Goal: Task Accomplishment & Management: Use online tool/utility

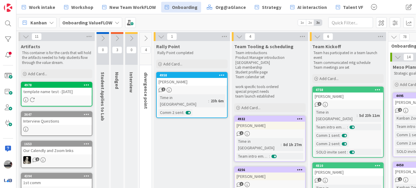
click at [103, 38] on icon at bounding box center [102, 38] width 7 height 7
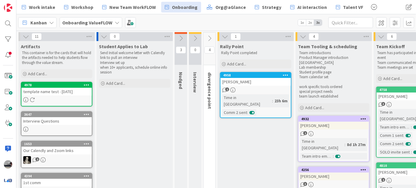
click at [181, 38] on icon at bounding box center [180, 38] width 7 height 7
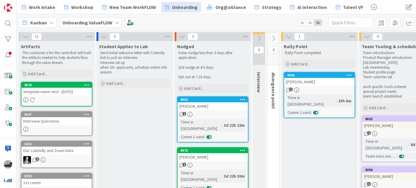
click at [260, 35] on icon at bounding box center [258, 38] width 7 height 7
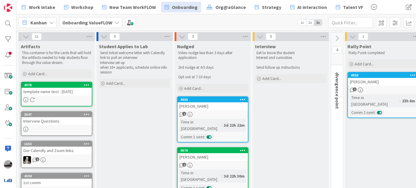
click at [339, 36] on icon at bounding box center [336, 38] width 7 height 7
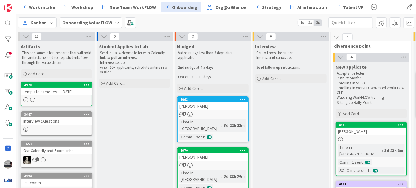
click at [110, 21] on b "Onboarding ValueFLOW" at bounding box center [87, 23] width 50 height 6
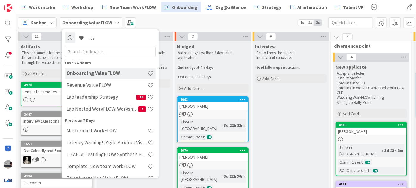
click at [102, 51] on input "text" at bounding box center [110, 51] width 91 height 11
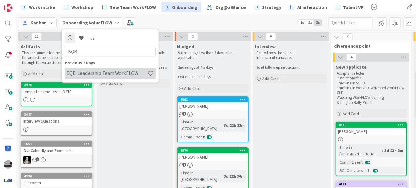
type input "BQB"
click at [108, 72] on h4 "BQB: Leadership Team WorkFLOW" at bounding box center [106, 73] width 81 height 6
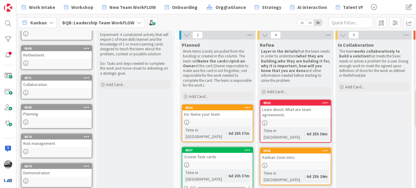
scroll to position [90, 0]
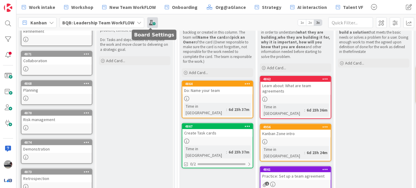
click at [147, 23] on span at bounding box center [152, 22] width 11 height 11
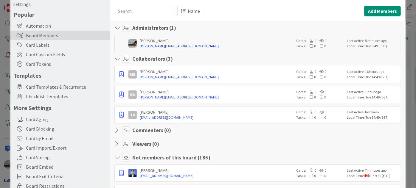
scroll to position [0, 0]
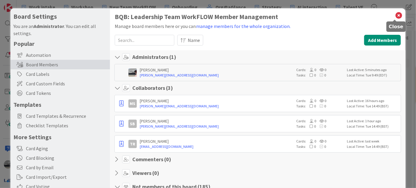
click at [395, 15] on icon at bounding box center [398, 15] width 8 height 8
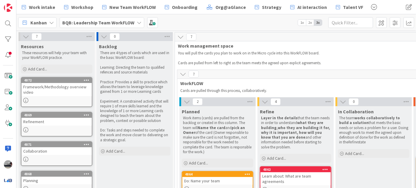
click at [23, 35] on icon at bounding box center [26, 36] width 7 height 7
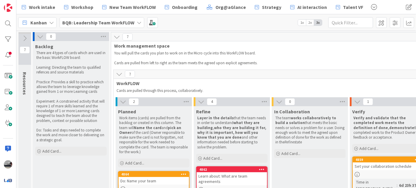
click at [42, 38] on icon at bounding box center [40, 36] width 7 height 7
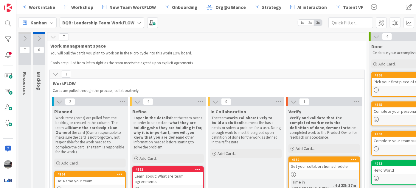
click at [374, 35] on icon at bounding box center [376, 36] width 7 height 7
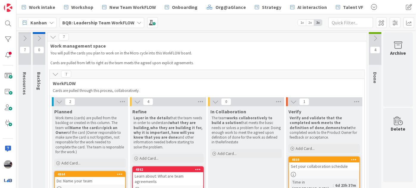
click at [375, 37] on icon at bounding box center [375, 38] width 7 height 7
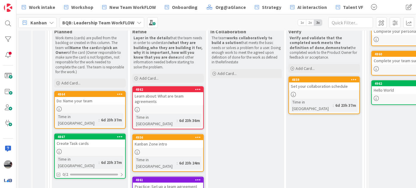
scroll to position [81, 0]
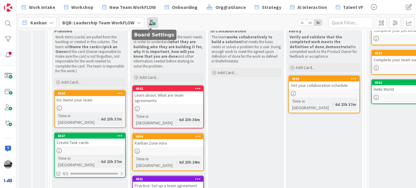
click at [150, 22] on span at bounding box center [152, 22] width 11 height 11
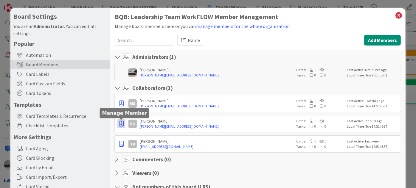
click at [121, 122] on icon "button" at bounding box center [121, 124] width 4 height 6
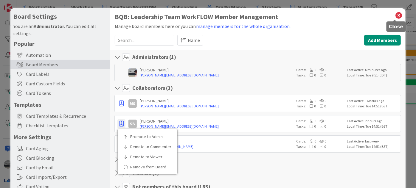
click at [394, 15] on icon at bounding box center [398, 15] width 8 height 8
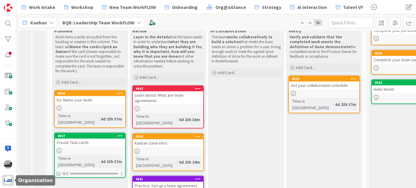
click at [7, 182] on img at bounding box center [8, 180] width 8 height 8
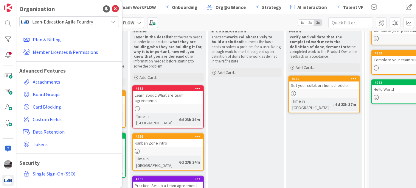
click at [73, 23] on span "Lean-Education Agile Foundry" at bounding box center [68, 22] width 73 height 8
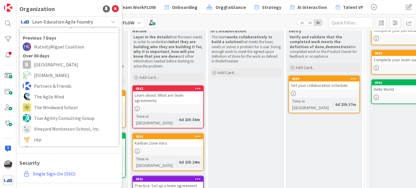
scroll to position [27, 0]
click at [113, 10] on icon at bounding box center [115, 8] width 7 height 7
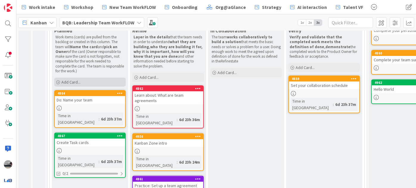
click at [86, 80] on div "Add Card..." at bounding box center [89, 82] width 71 height 9
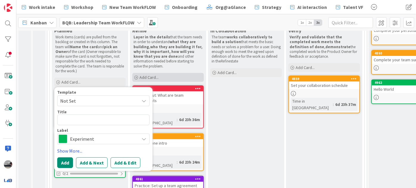
click at [166, 77] on div "Add Card..." at bounding box center [167, 77] width 71 height 9
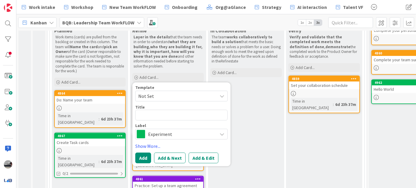
click at [191, 131] on span "Experiment" at bounding box center [181, 134] width 66 height 8
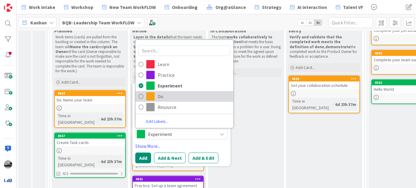
click at [177, 96] on span "Do" at bounding box center [193, 96] width 73 height 9
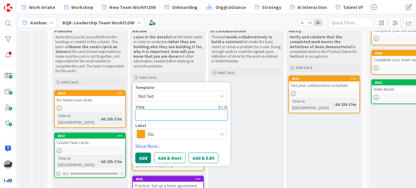
click at [161, 116] on textarea at bounding box center [181, 115] width 92 height 11
type textarea "x"
type textarea "C"
type textarea "x"
type textarea "Ch"
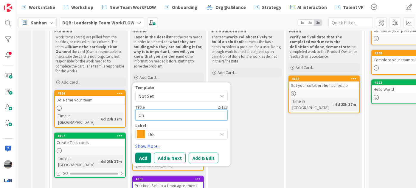
type textarea "x"
type textarea "Cha"
type textarea "x"
type textarea "[PERSON_NAME]"
type textarea "x"
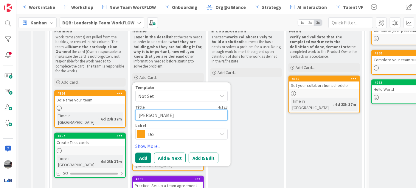
type textarea "Chanb"
type textarea "x"
type textarea "Chanbe"
type textarea "x"
type textarea "Chanber"
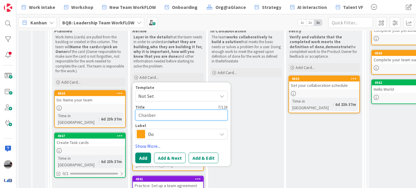
type textarea "x"
type textarea "Chanber"
type textarea "x"
type textarea "Chanber"
type textarea "x"
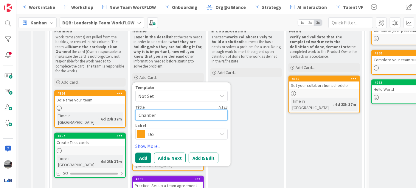
type textarea "Chanbe"
type textarea "x"
type textarea "Chanb"
type textarea "x"
type textarea "[PERSON_NAME]"
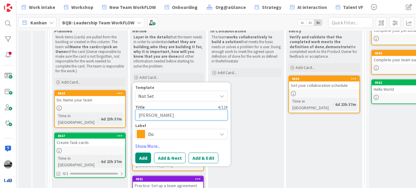
type textarea "x"
type textarea "Cha"
type textarea "x"
type textarea "Cham"
type textarea "x"
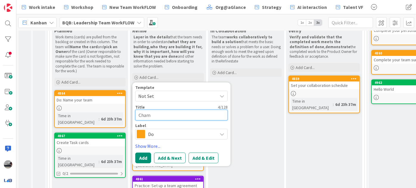
type textarea "Chama"
type textarea "x"
type textarea "Cham"
type textarea "x"
type textarea "Chamb"
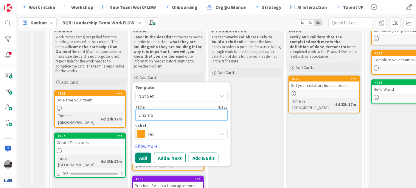
type textarea "x"
type textarea "Chambe"
type textarea "x"
type textarea "Chamber"
type textarea "x"
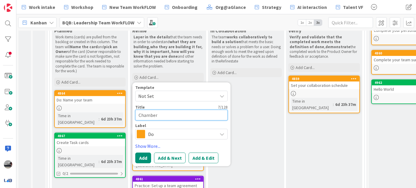
type textarea "Chamber"
type textarea "x"
type textarea "Chamber m"
type textarea "x"
type textarea "Chamber me"
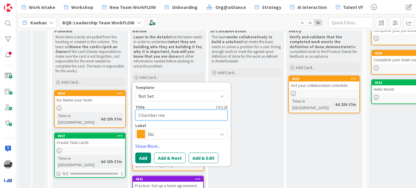
type textarea "x"
type textarea "Chamber mee"
type textarea "x"
type textarea "Chamber meet"
type textarea "x"
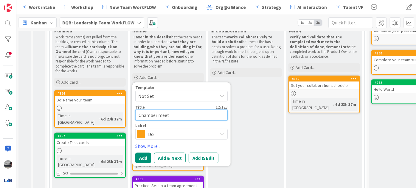
type textarea "Chamber meeti"
type textarea "x"
type textarea "Chamber meeting"
type textarea "x"
type textarea "Chamber meeting"
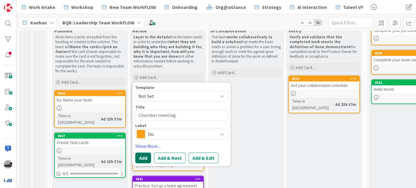
click at [140, 161] on button "Add" at bounding box center [143, 158] width 16 height 11
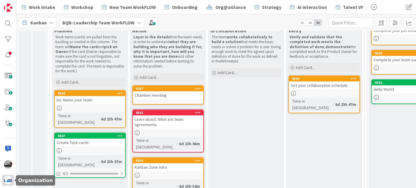
click at [10, 177] on img at bounding box center [8, 180] width 8 height 8
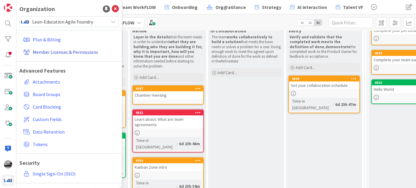
click at [82, 52] on link "Member Licenses & Permissions" at bounding box center [70, 52] width 98 height 11
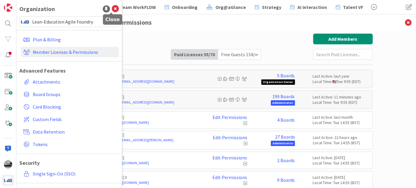
click at [112, 6] on icon at bounding box center [115, 8] width 7 height 7
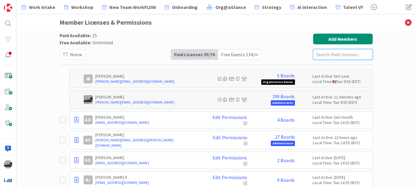
click at [332, 55] on input "text" at bounding box center [343, 54] width 60 height 11
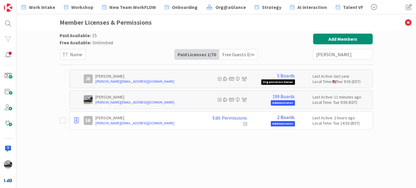
click at [287, 118] on link "2 Boards" at bounding box center [286, 117] width 18 height 5
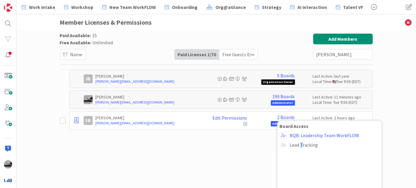
click at [299, 146] on span "Lead Tracking" at bounding box center [334, 144] width 89 height 5
click at [280, 145] on span at bounding box center [283, 144] width 7 height 7
click at [226, 145] on div "Paid Available: 15 Free Available: Unlimited Name Paid Licenses 1 / 70 Free Gue…" at bounding box center [216, 104] width 313 height 140
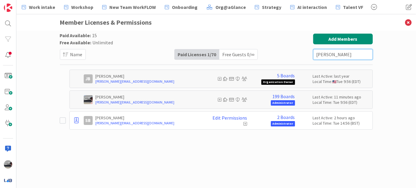
drag, startPoint x: 342, startPoint y: 56, endPoint x: 284, endPoint y: 56, distance: 58.0
click at [284, 56] on div "Paid Available: 15 Free Available: Unlimited Name Paid Licenses 1 / 70 Free Gue…" at bounding box center [216, 47] width 313 height 26
type input "tre"
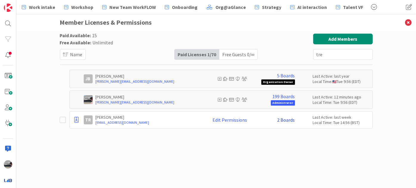
click at [291, 120] on link "2 Boards" at bounding box center [286, 119] width 18 height 5
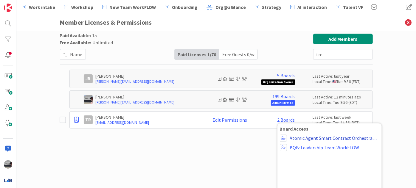
click at [304, 139] on link "Atomic Agent Smart Contract Orchestration: Supply Chain VF" at bounding box center [334, 137] width 89 height 5
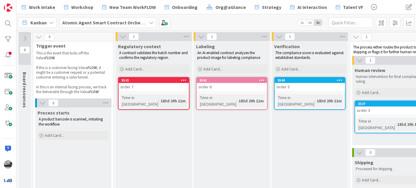
click at [150, 21] on icon at bounding box center [151, 22] width 5 height 5
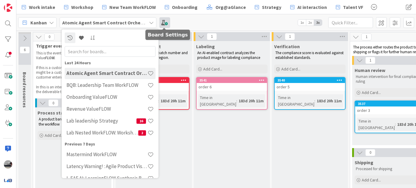
click at [163, 21] on span at bounding box center [164, 22] width 11 height 11
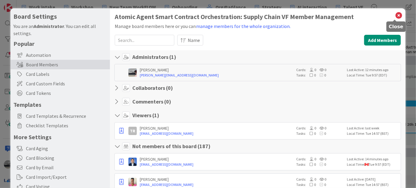
click at [394, 15] on icon at bounding box center [398, 15] width 8 height 8
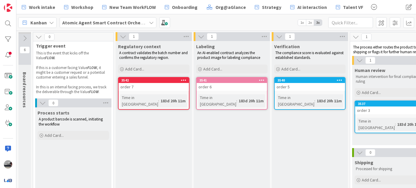
click at [106, 25] on b "Atomic Agent Smart Contract Orchestration: Supply Chain VF" at bounding box center [128, 23] width 132 height 6
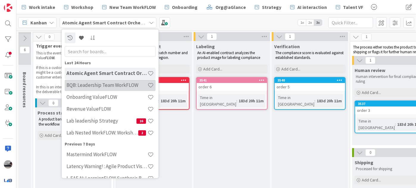
click at [96, 82] on h4 "BQB: Leadership Team WorkFLOW" at bounding box center [106, 85] width 81 height 6
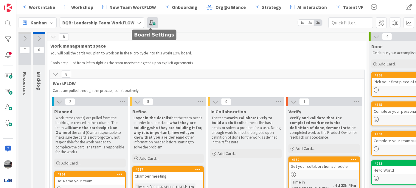
click at [150, 21] on span at bounding box center [152, 22] width 11 height 11
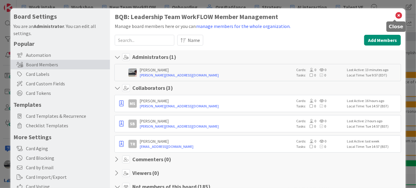
click at [394, 14] on icon at bounding box center [398, 15] width 8 height 8
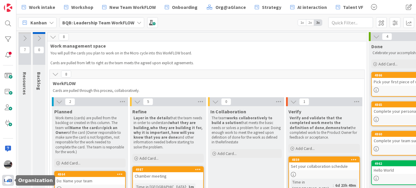
click at [11, 178] on img at bounding box center [8, 180] width 8 height 8
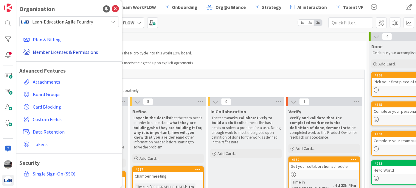
click at [52, 51] on link "Member Licenses & Permissions" at bounding box center [70, 52] width 98 height 11
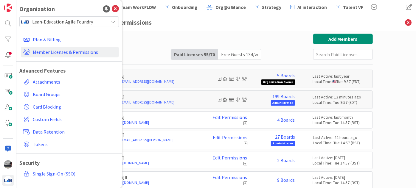
click at [333, 54] on input "text" at bounding box center [343, 54] width 60 height 11
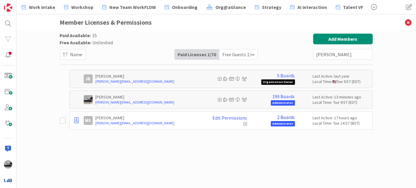
type input "[PERSON_NAME]"
click at [290, 116] on link "2 Boards" at bounding box center [286, 117] width 18 height 5
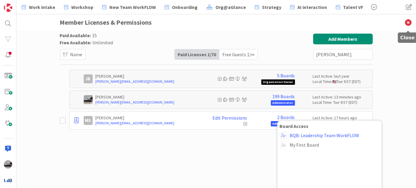
click at [408, 23] on icon at bounding box center [407, 22] width 15 height 16
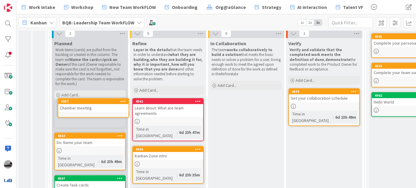
scroll to position [67, 0]
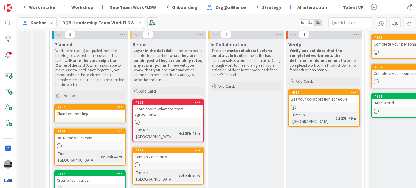
click at [107, 23] on b "BQB: Leadership Team WorkFLOW" at bounding box center [98, 23] width 72 height 6
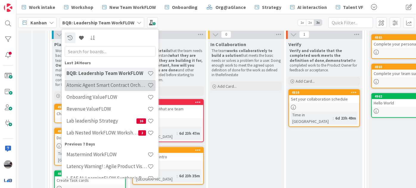
click at [124, 88] on h4 "Atomic Agent Smart Contract Orchestration: Supply Chain VF" at bounding box center [106, 85] width 81 height 6
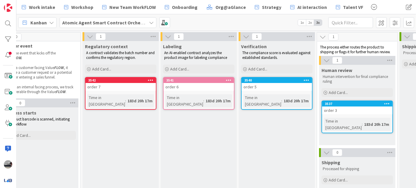
scroll to position [0, 32]
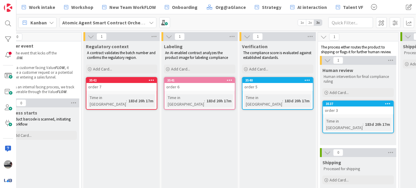
click at [360, 107] on div "3537" at bounding box center [358, 103] width 70 height 5
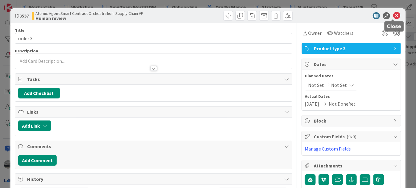
click at [395, 14] on icon at bounding box center [396, 15] width 7 height 7
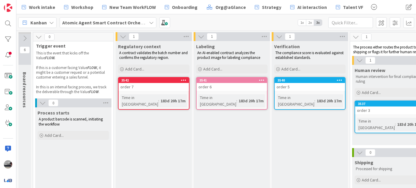
click at [24, 38] on icon at bounding box center [24, 38] width 7 height 7
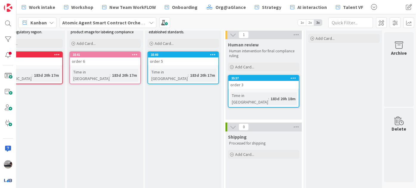
scroll to position [0, 194]
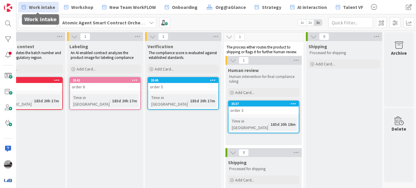
click at [41, 8] on span "Work intake" at bounding box center [42, 7] width 26 height 7
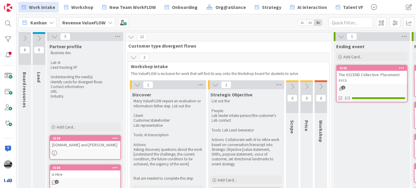
click at [302, 20] on span "1x" at bounding box center [302, 23] width 8 height 6
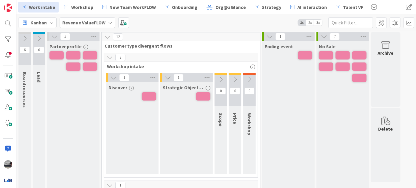
click at [56, 35] on icon at bounding box center [54, 36] width 7 height 7
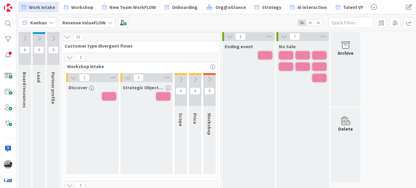
click at [56, 35] on icon at bounding box center [53, 38] width 7 height 7
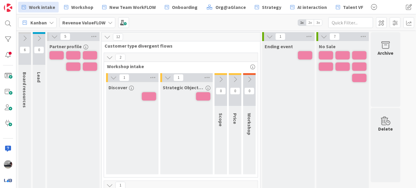
click at [112, 77] on icon at bounding box center [113, 77] width 7 height 7
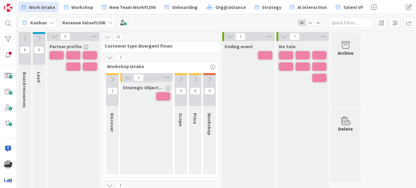
click at [126, 79] on icon at bounding box center [127, 77] width 7 height 7
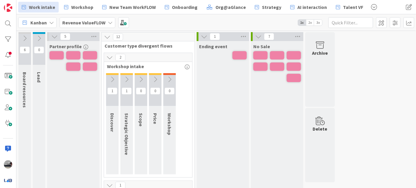
click at [109, 57] on icon at bounding box center [109, 57] width 7 height 7
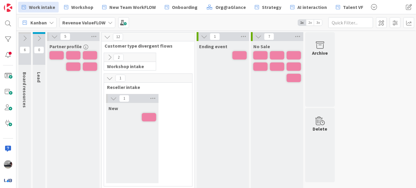
click at [112, 99] on icon at bounding box center [113, 98] width 7 height 7
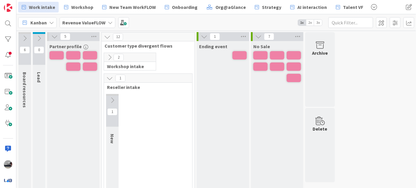
click at [112, 80] on icon at bounding box center [109, 78] width 7 height 7
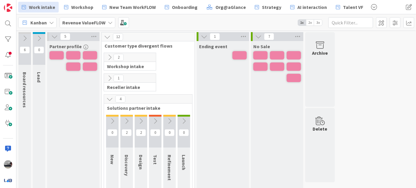
click at [109, 96] on icon at bounding box center [109, 99] width 7 height 7
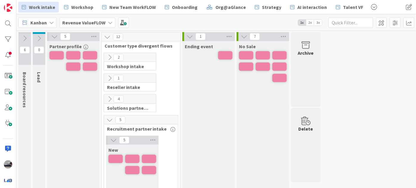
click at [111, 119] on icon at bounding box center [109, 120] width 7 height 7
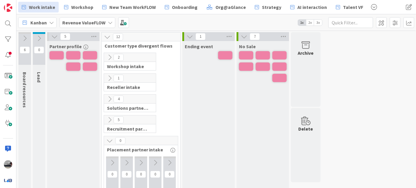
click at [107, 139] on icon at bounding box center [109, 141] width 7 height 7
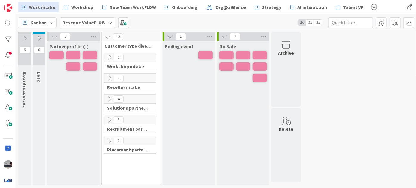
click at [110, 57] on icon at bounding box center [109, 57] width 7 height 7
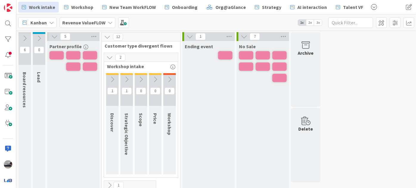
click at [110, 57] on icon at bounding box center [109, 57] width 7 height 7
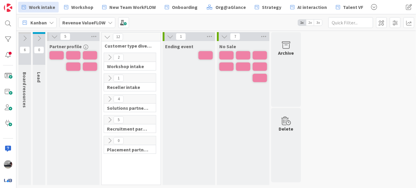
click at [110, 78] on icon at bounding box center [109, 78] width 7 height 7
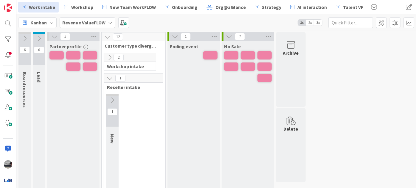
click at [112, 99] on icon at bounding box center [112, 100] width 7 height 7
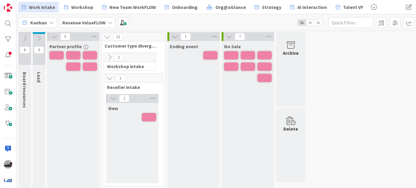
click at [107, 78] on icon at bounding box center [109, 78] width 7 height 7
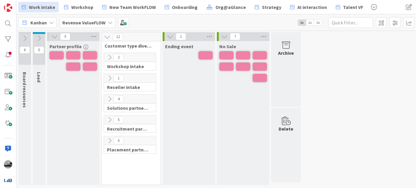
click at [109, 98] on icon at bounding box center [109, 99] width 7 height 7
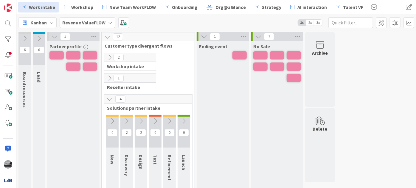
click at [142, 119] on icon at bounding box center [141, 121] width 7 height 7
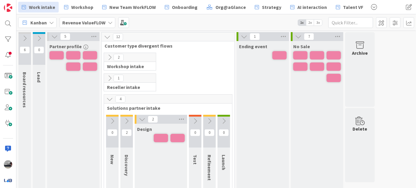
click at [111, 100] on icon at bounding box center [109, 99] width 7 height 7
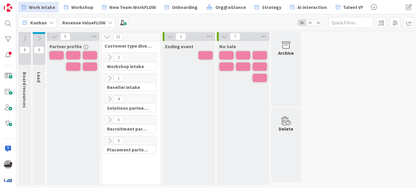
click at [108, 24] on icon at bounding box center [110, 22] width 5 height 5
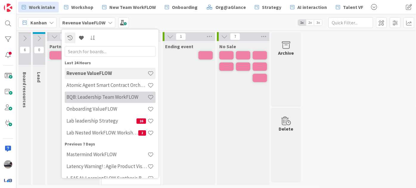
click at [110, 94] on h4 "BQB: Leadership Team WorkFLOW" at bounding box center [106, 97] width 81 height 6
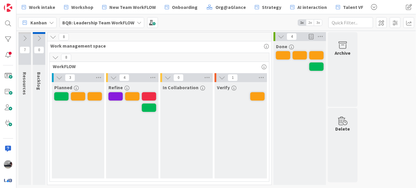
click at [319, 22] on span "3x" at bounding box center [318, 23] width 8 height 6
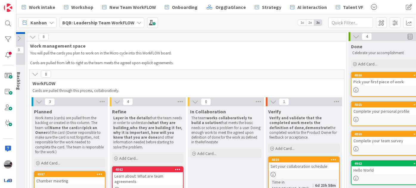
scroll to position [0, 19]
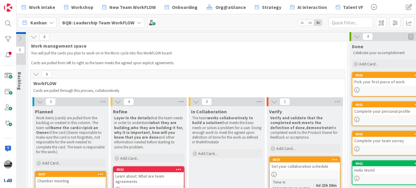
click at [124, 20] on b "BQB: Leadership Team WorkFLOW" at bounding box center [98, 23] width 72 height 6
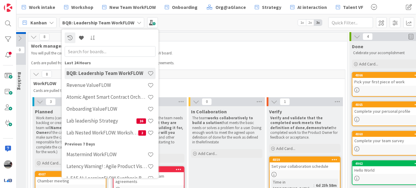
click at [113, 50] on input "text" at bounding box center [110, 51] width 91 height 11
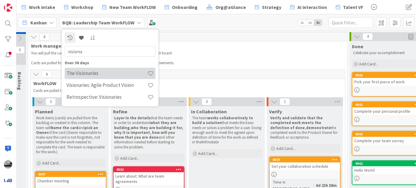
type input "visiona"
click at [107, 72] on h4 "The Visionaries" at bounding box center [106, 73] width 81 height 6
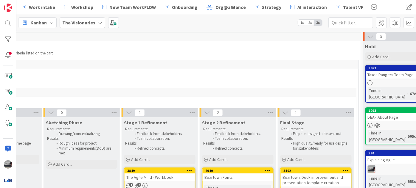
scroll to position [0, 324]
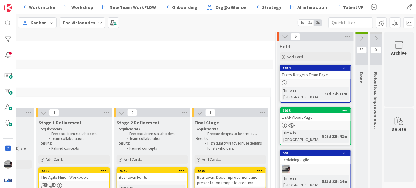
click at [78, 20] on b "The Visionaries" at bounding box center [78, 23] width 33 height 6
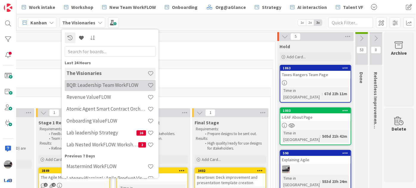
click at [99, 80] on div "BQB: Leadership Team WorkFLOW" at bounding box center [110, 84] width 91 height 11
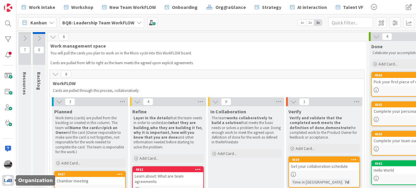
click at [10, 182] on img at bounding box center [8, 180] width 8 height 8
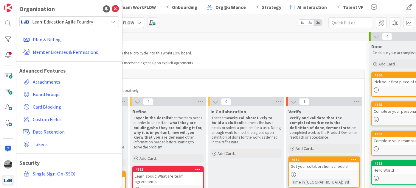
click at [111, 23] on icon at bounding box center [113, 21] width 5 height 5
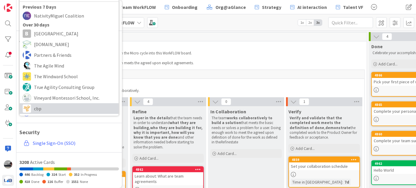
scroll to position [54, 0]
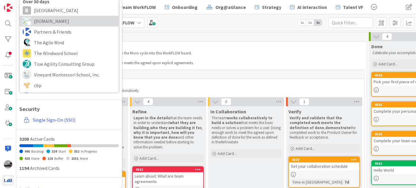
click at [51, 22] on span "[DOMAIN_NAME]" at bounding box center [75, 21] width 82 height 9
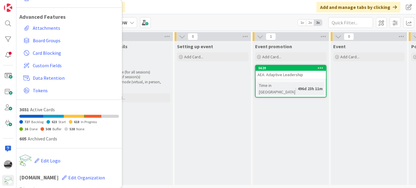
click at [155, 8] on div "Click our logo to show/hide this navigation Add and manage tabs by clicking" at bounding box center [215, 7] width 399 height 14
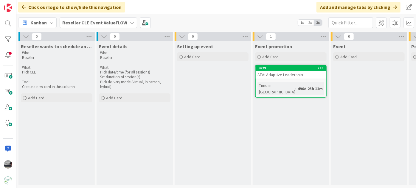
click at [105, 23] on b "Reseller CLE Event ValueFLOW" at bounding box center [94, 23] width 65 height 6
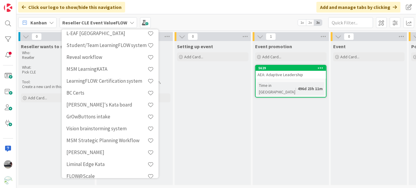
scroll to position [974, 0]
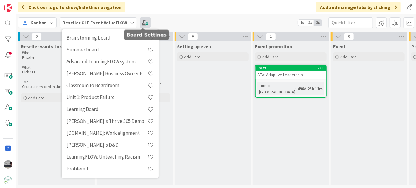
click at [146, 22] on span at bounding box center [145, 22] width 11 height 11
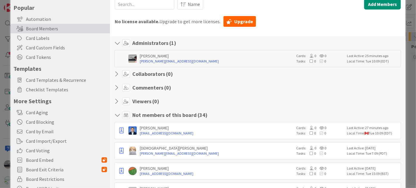
scroll to position [0, 0]
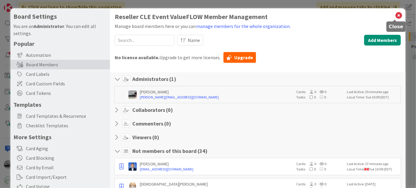
click at [394, 15] on icon at bounding box center [398, 15] width 8 height 8
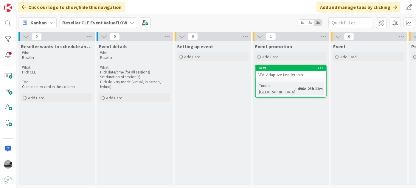
click at [96, 21] on b "Reseller CLE Event ValueFLOW" at bounding box center [94, 23] width 65 height 6
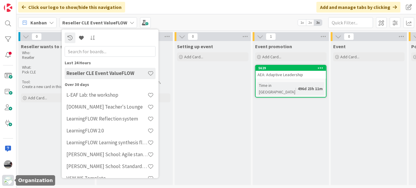
click at [10, 183] on img at bounding box center [8, 180] width 8 height 8
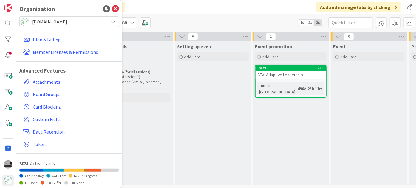
click at [96, 20] on span "[DOMAIN_NAME]" at bounding box center [68, 22] width 73 height 8
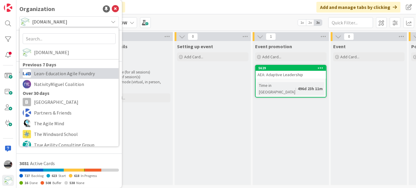
click at [76, 71] on span "Lean-Education Agile Foundry" at bounding box center [75, 73] width 82 height 9
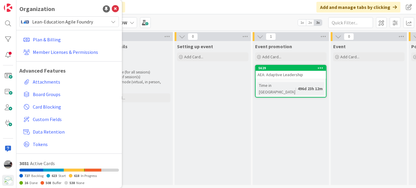
click at [143, 7] on div "Click our logo to show/hide this navigation Add and manage tabs by clicking" at bounding box center [215, 7] width 399 height 14
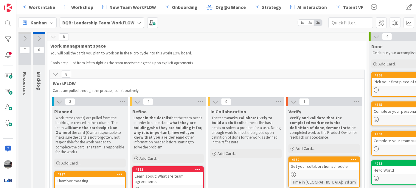
click at [114, 22] on b "BQB: Leadership Team WorkFLOW" at bounding box center [98, 23] width 72 height 6
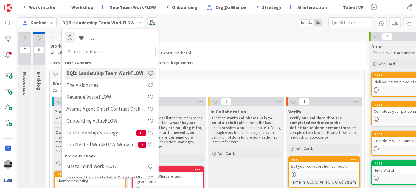
click at [107, 53] on input "text" at bounding box center [110, 51] width 91 height 11
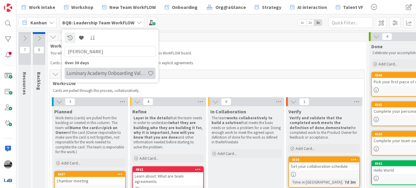
type input "[PERSON_NAME]"
click at [105, 71] on h4 "Luminary Academy Onboarding ValueFLOW" at bounding box center [106, 73] width 81 height 6
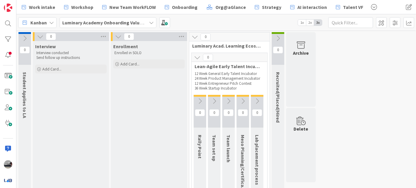
click at [122, 20] on b "Luminary Academy Onboarding ValueFLOW" at bounding box center [107, 23] width 91 height 6
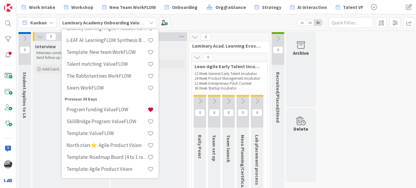
scroll to position [162, 0]
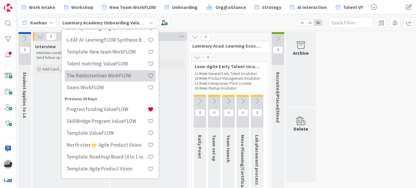
click at [82, 74] on h4 "The Rabbstantines WorkFLOW" at bounding box center [106, 76] width 81 height 6
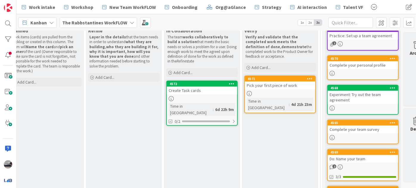
scroll to position [81, 194]
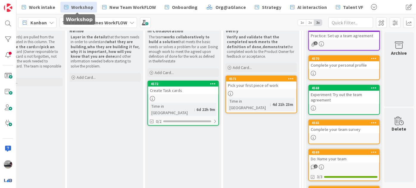
click at [82, 9] on span "Workshop" at bounding box center [82, 7] width 22 height 7
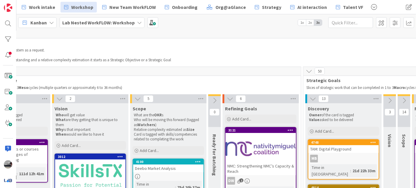
scroll to position [0, 141]
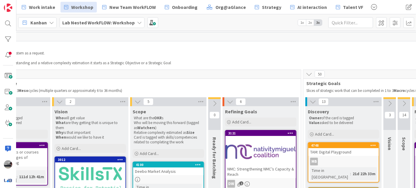
click at [112, 20] on b "Lab Nested WorkFLOW: Workshop" at bounding box center [98, 23] width 72 height 6
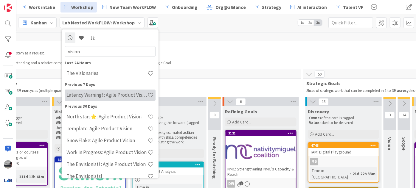
type input "vision"
click at [106, 97] on h4 "Latency Warning! : Agile Product Vision" at bounding box center [106, 95] width 81 height 6
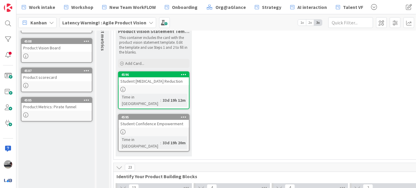
scroll to position [27, 0]
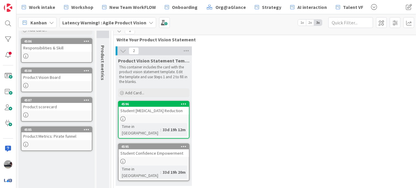
click at [159, 110] on div "Student [MEDICAL_DATA] Reduction" at bounding box center [153, 111] width 70 height 8
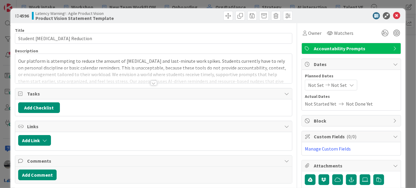
click at [151, 82] on div at bounding box center [153, 83] width 7 height 5
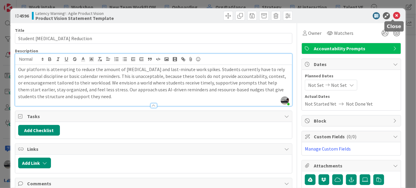
click at [393, 18] on icon at bounding box center [396, 15] width 7 height 7
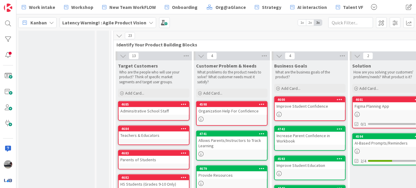
scroll to position [189, 0]
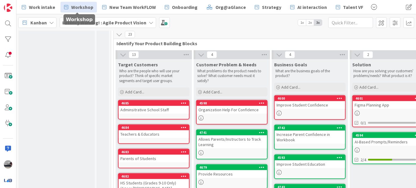
click at [81, 8] on span "Workshop" at bounding box center [82, 7] width 22 height 7
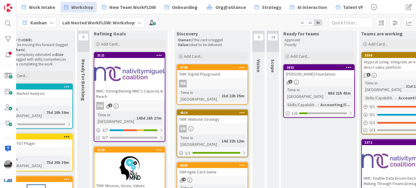
scroll to position [27, 272]
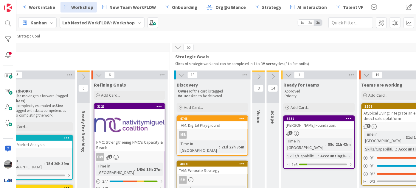
click at [127, 121] on div at bounding box center [129, 125] width 70 height 27
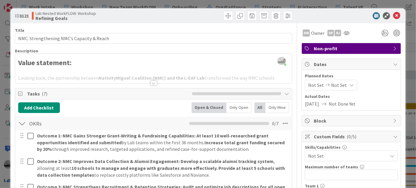
click at [151, 82] on div at bounding box center [153, 83] width 7 height 5
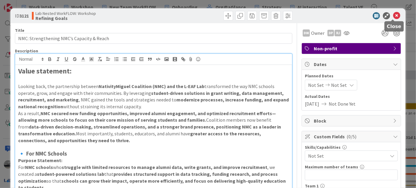
click at [394, 17] on icon at bounding box center [396, 15] width 7 height 7
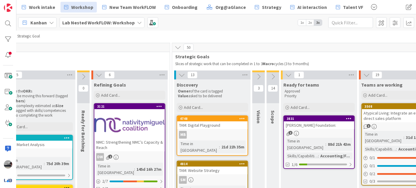
click at [129, 126] on div at bounding box center [129, 125] width 70 height 27
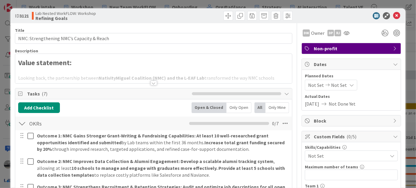
click at [150, 85] on div at bounding box center [153, 83] width 7 height 5
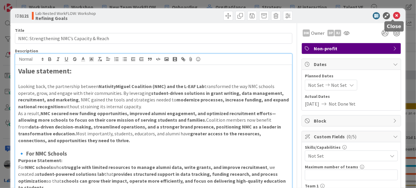
click at [393, 15] on icon at bounding box center [396, 15] width 7 height 7
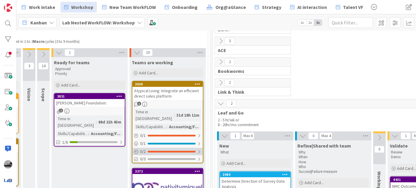
scroll to position [81, 502]
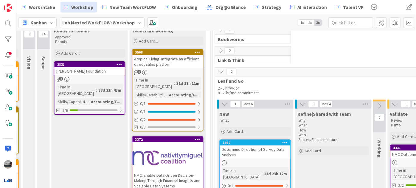
click at [174, 152] on div at bounding box center [167, 158] width 70 height 27
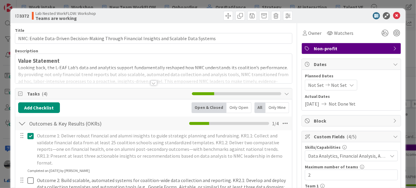
click at [153, 83] on div at bounding box center [153, 83] width 7 height 5
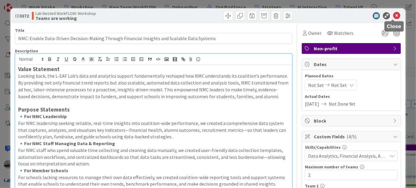
click at [393, 16] on icon at bounding box center [396, 15] width 7 height 7
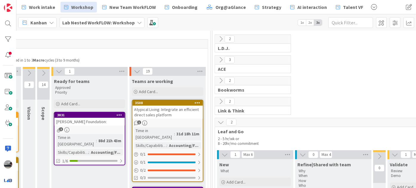
scroll to position [27, 502]
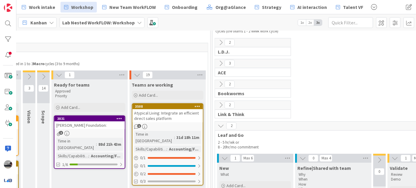
click at [220, 82] on icon at bounding box center [220, 84] width 7 height 7
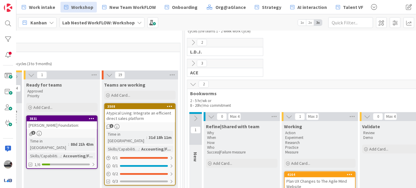
scroll to position [27, 540]
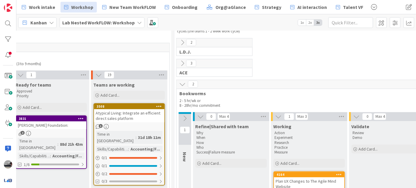
click at [183, 115] on icon at bounding box center [185, 118] width 7 height 7
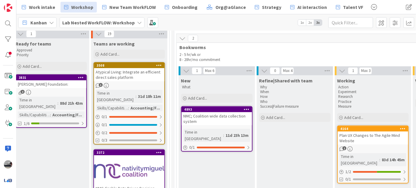
scroll to position [81, 540]
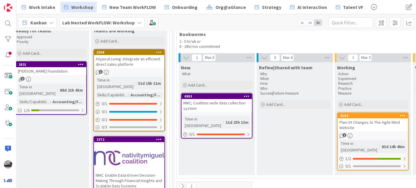
click at [121, 24] on b "Lab Nested WorkFLOW: Workshop" at bounding box center [98, 23] width 72 height 6
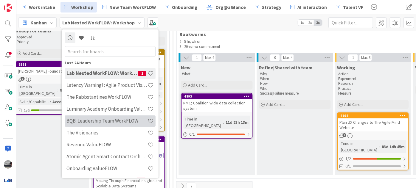
click at [102, 122] on h4 "BQB: Leadership Team WorkFLOW" at bounding box center [106, 121] width 81 height 6
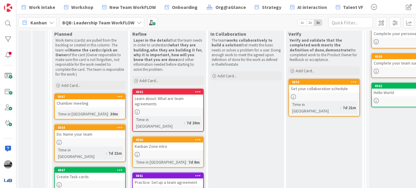
scroll to position [81, 0]
